Goal: Transaction & Acquisition: Purchase product/service

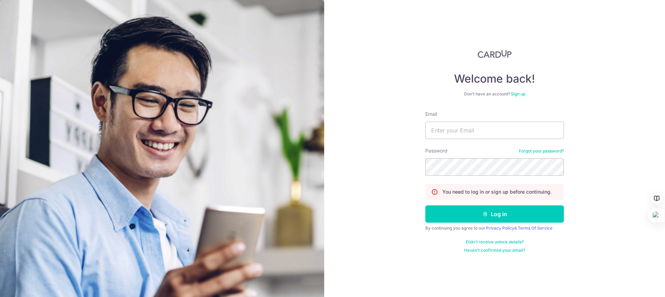
type input "domchua88@gmail.com"
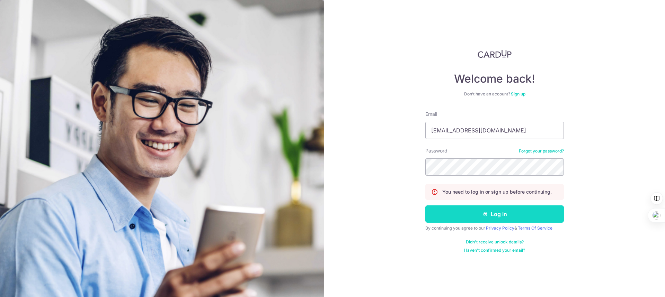
click at [506, 214] on button "Log in" at bounding box center [494, 214] width 138 height 17
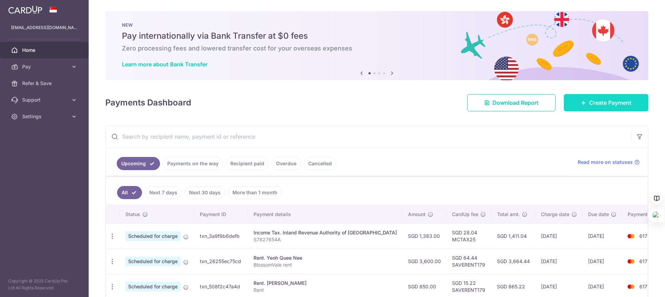
click at [572, 98] on link "Create Payment" at bounding box center [606, 102] width 84 height 17
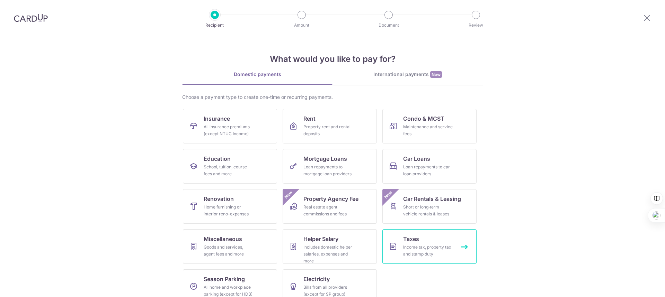
click at [419, 253] on div "Income tax, property tax and stamp duty" at bounding box center [428, 251] width 50 height 14
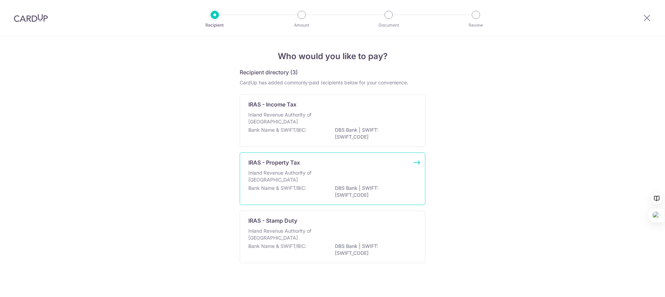
click at [315, 180] on p "Inland Revenue Authority of Singapore" at bounding box center [284, 177] width 73 height 14
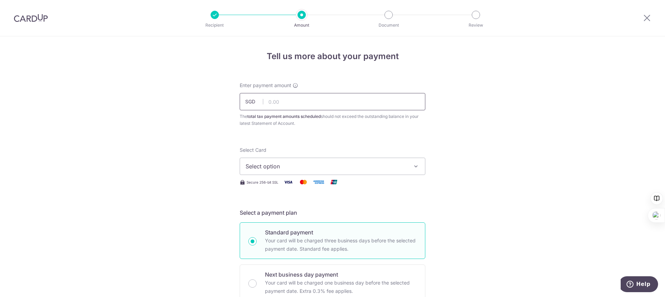
click at [336, 104] on input "text" at bounding box center [333, 101] width 186 height 17
type input "707.80"
click at [333, 169] on span "Select option" at bounding box center [325, 166] width 161 height 8
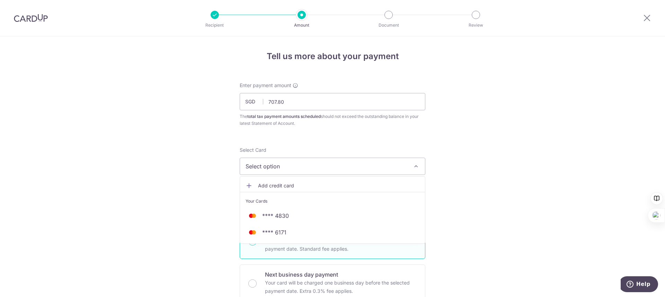
click at [292, 187] on span "Add credit card" at bounding box center [338, 185] width 161 height 7
